Goal: Information Seeking & Learning: Learn about a topic

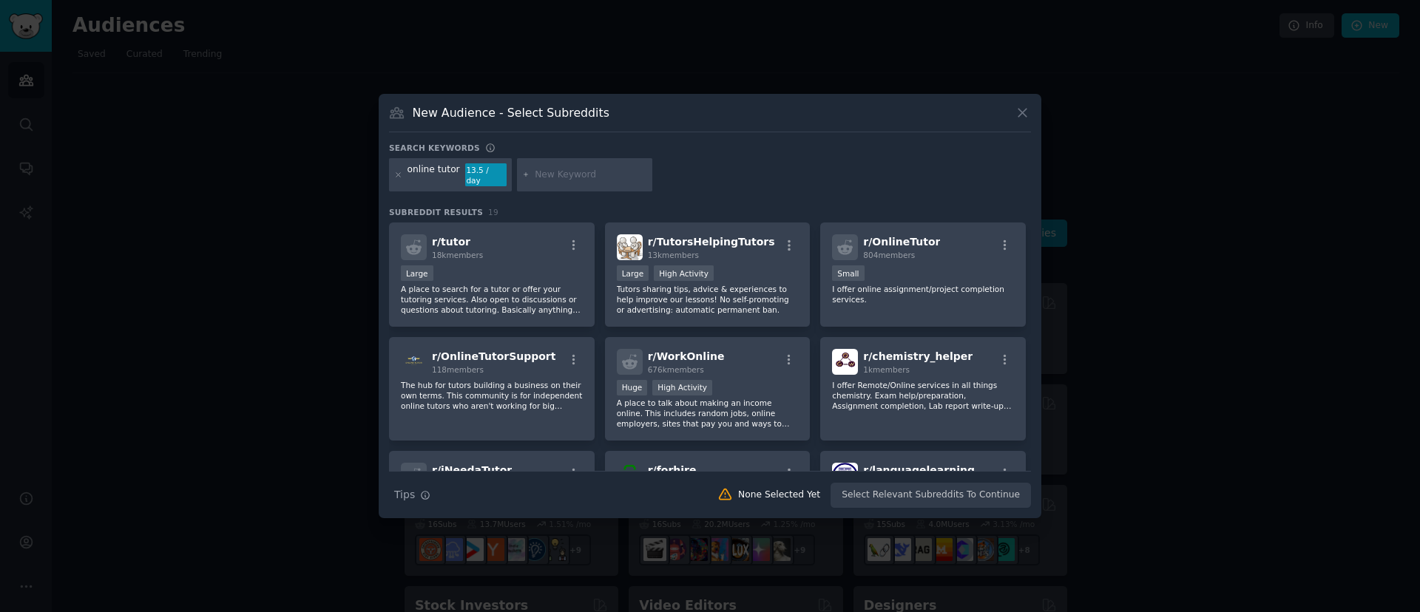
click at [664, 80] on div at bounding box center [710, 306] width 1420 height 612
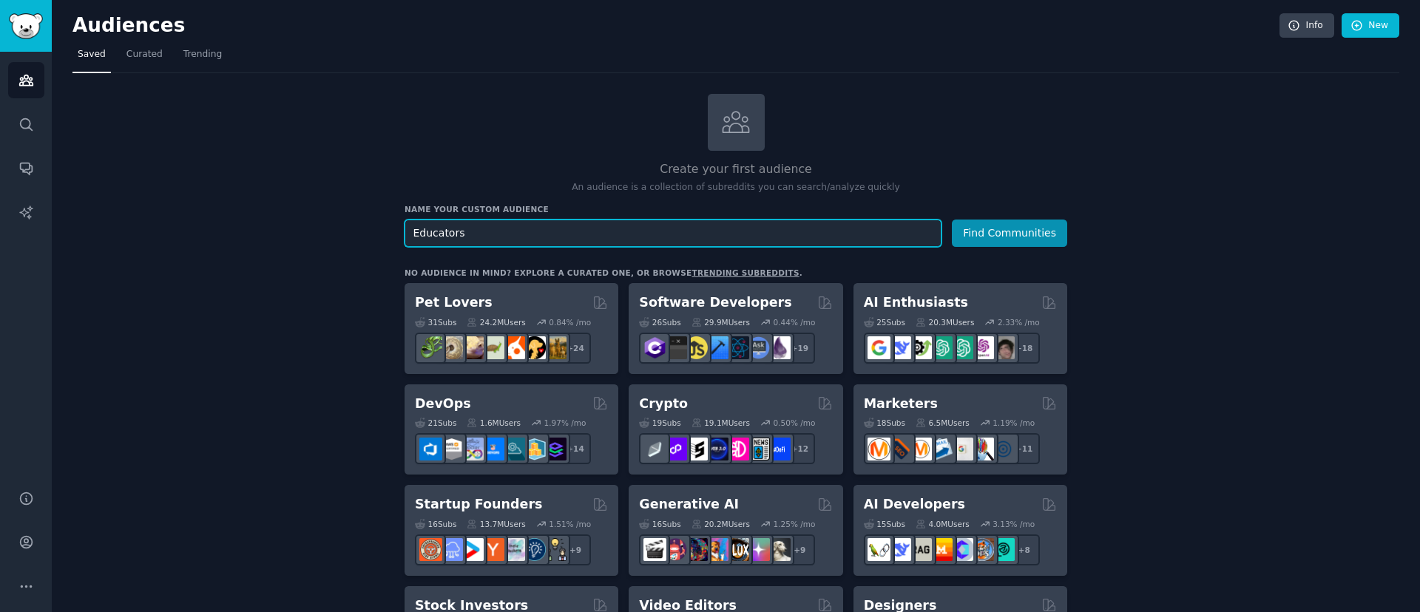
click at [867, 232] on input "Educators" at bounding box center [672, 233] width 537 height 27
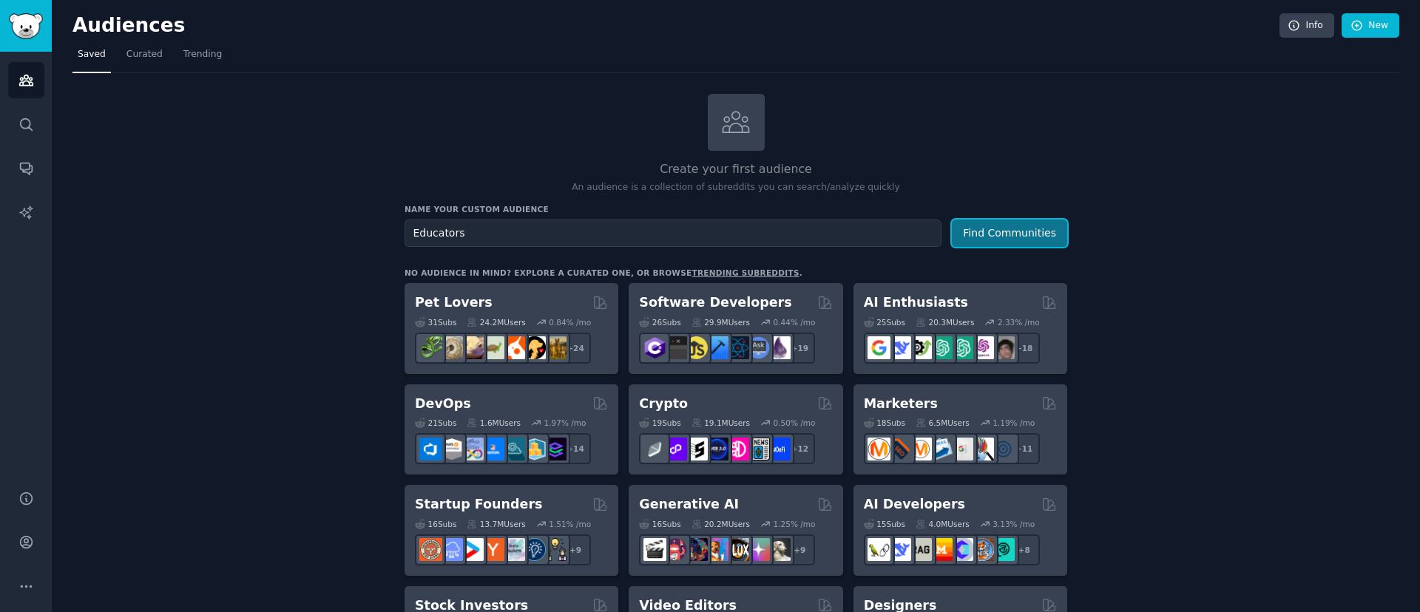
click at [1008, 232] on button "Find Communities" at bounding box center [1009, 233] width 115 height 27
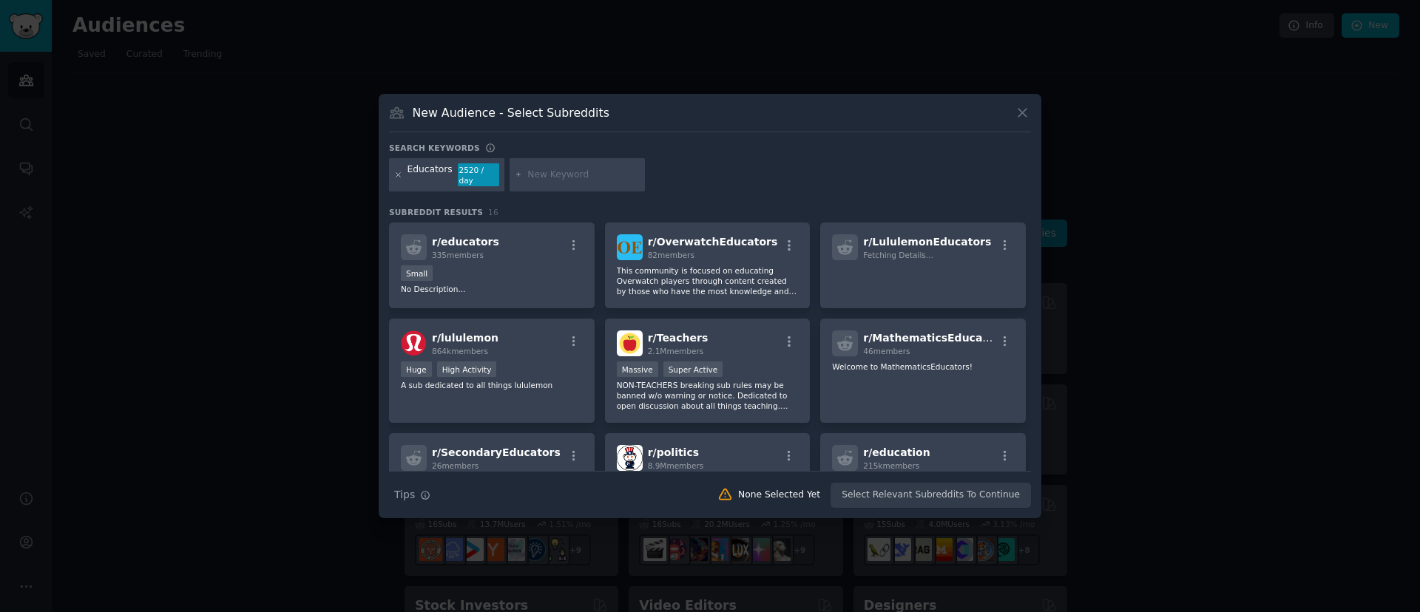
click at [400, 172] on icon at bounding box center [398, 175] width 8 height 8
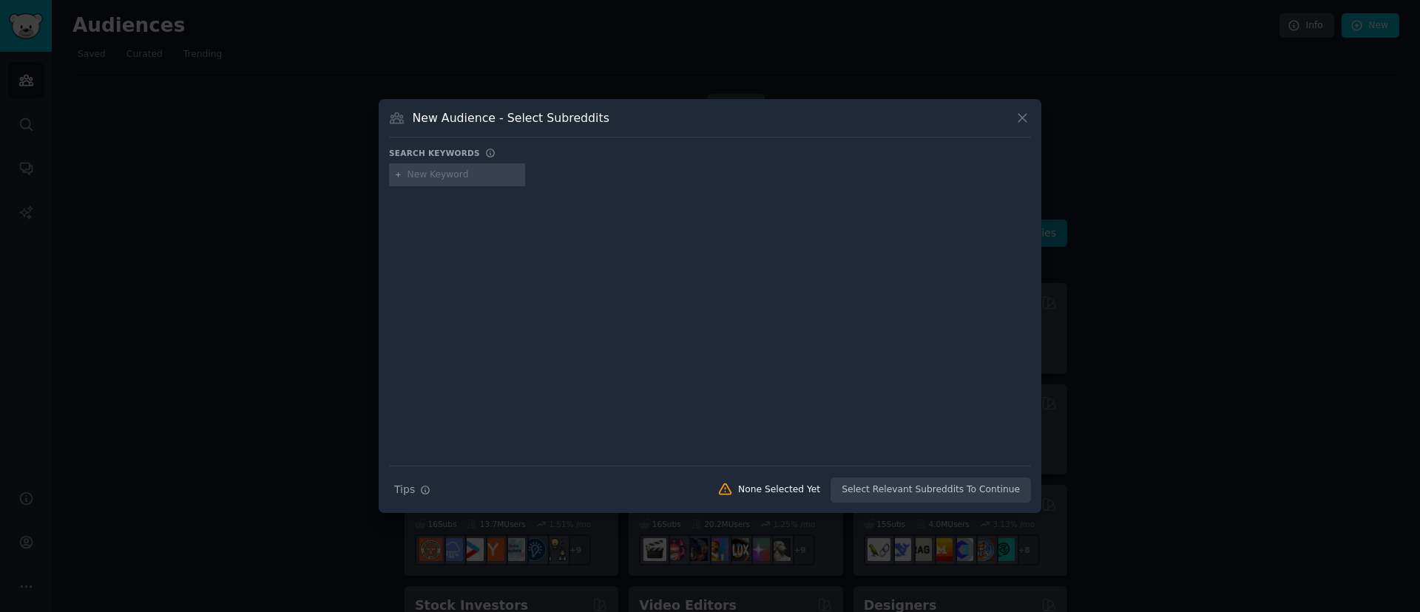
click at [416, 178] on input "text" at bounding box center [463, 175] width 112 height 13
type input "online tutor"
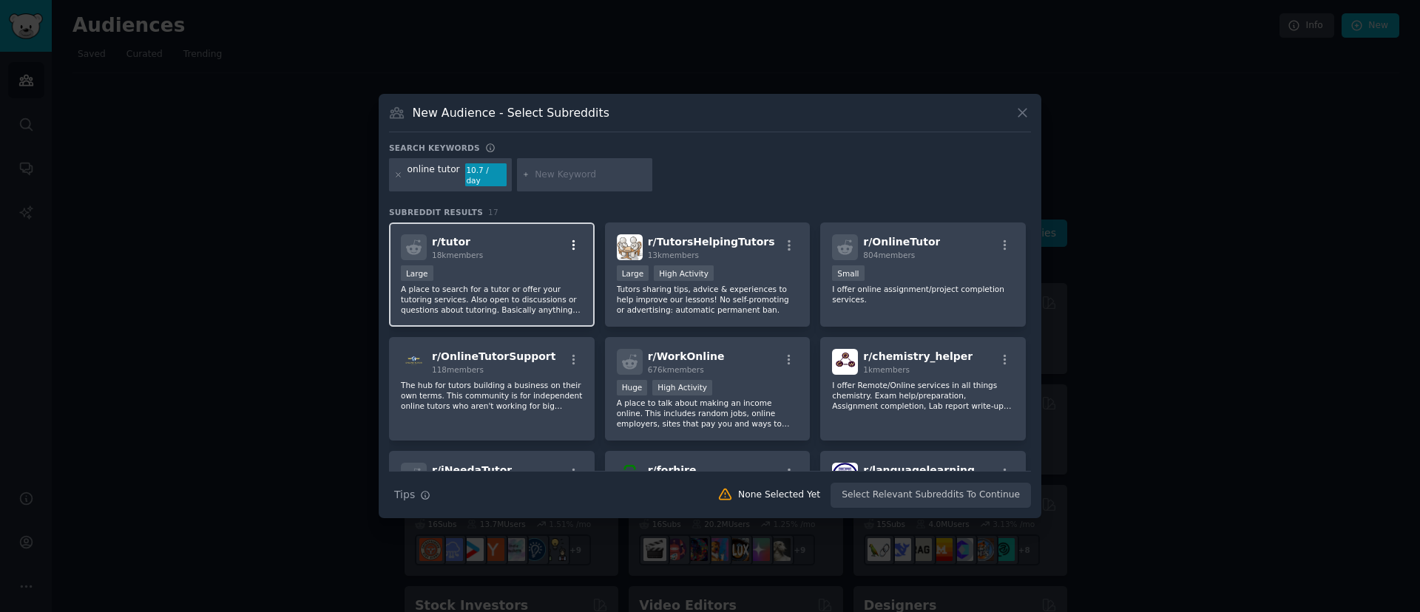
click at [573, 242] on icon "button" at bounding box center [573, 245] width 13 height 13
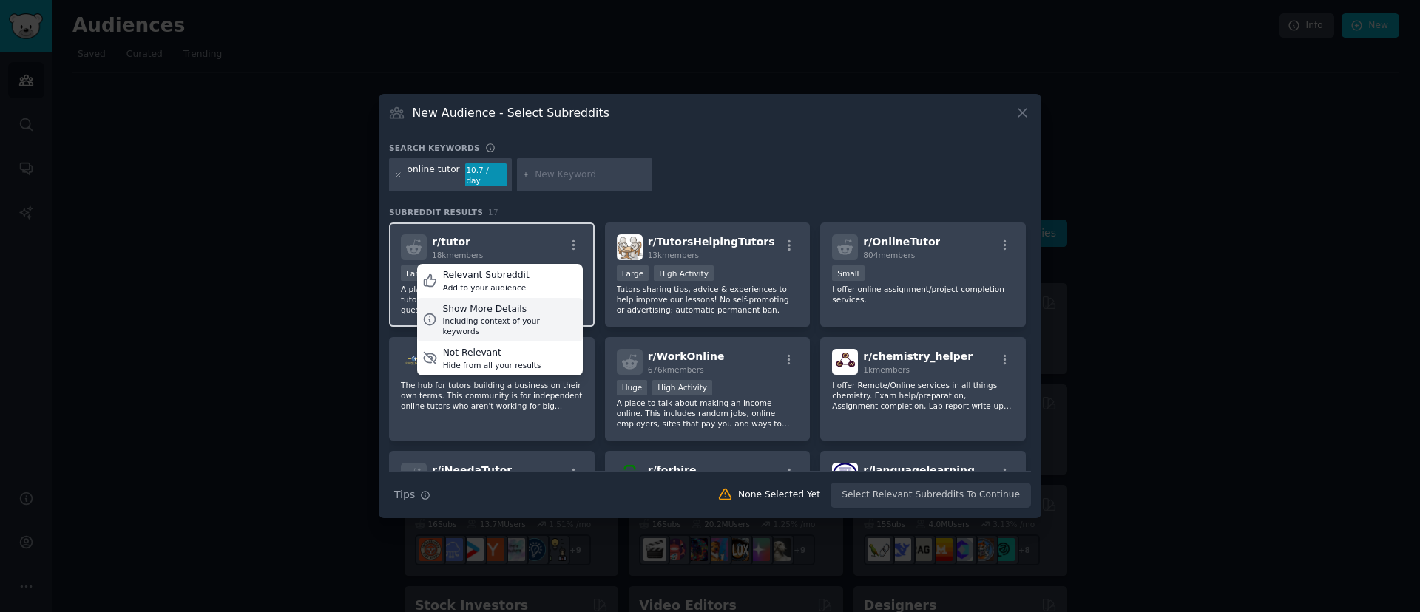
click at [530, 316] on div "Including context of your keywords" at bounding box center [509, 326] width 135 height 21
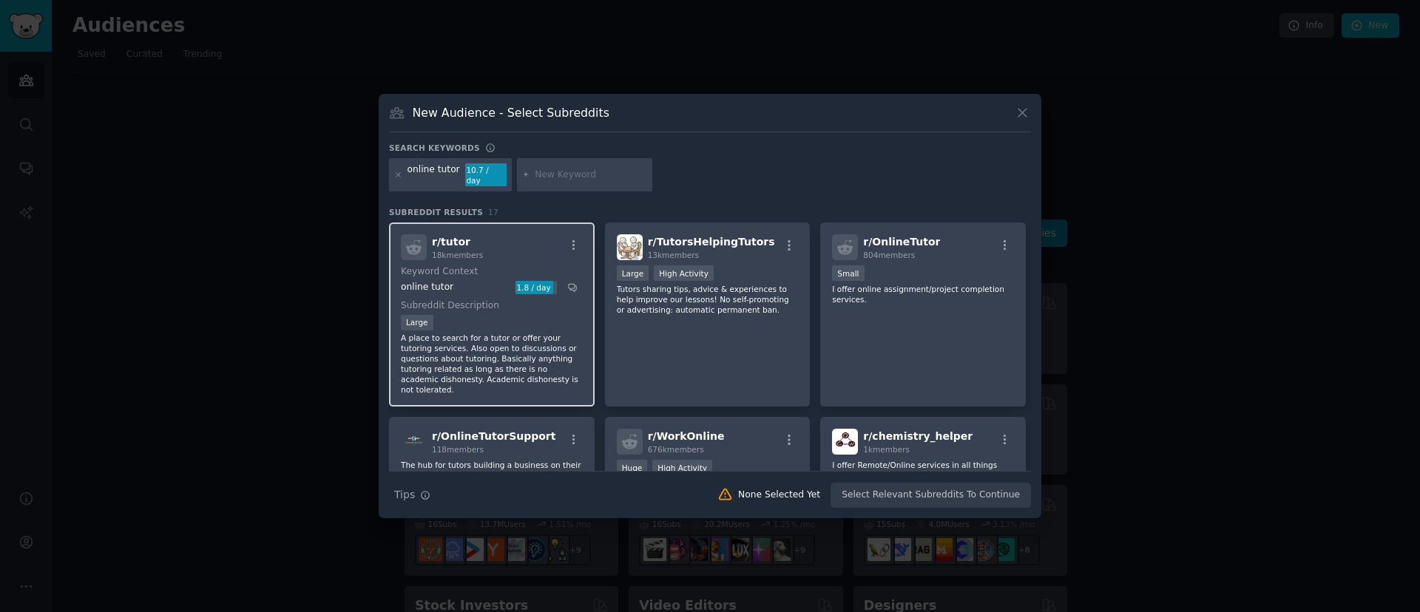
click at [485, 248] on div "r/ tutor 18k members" at bounding box center [492, 247] width 182 height 26
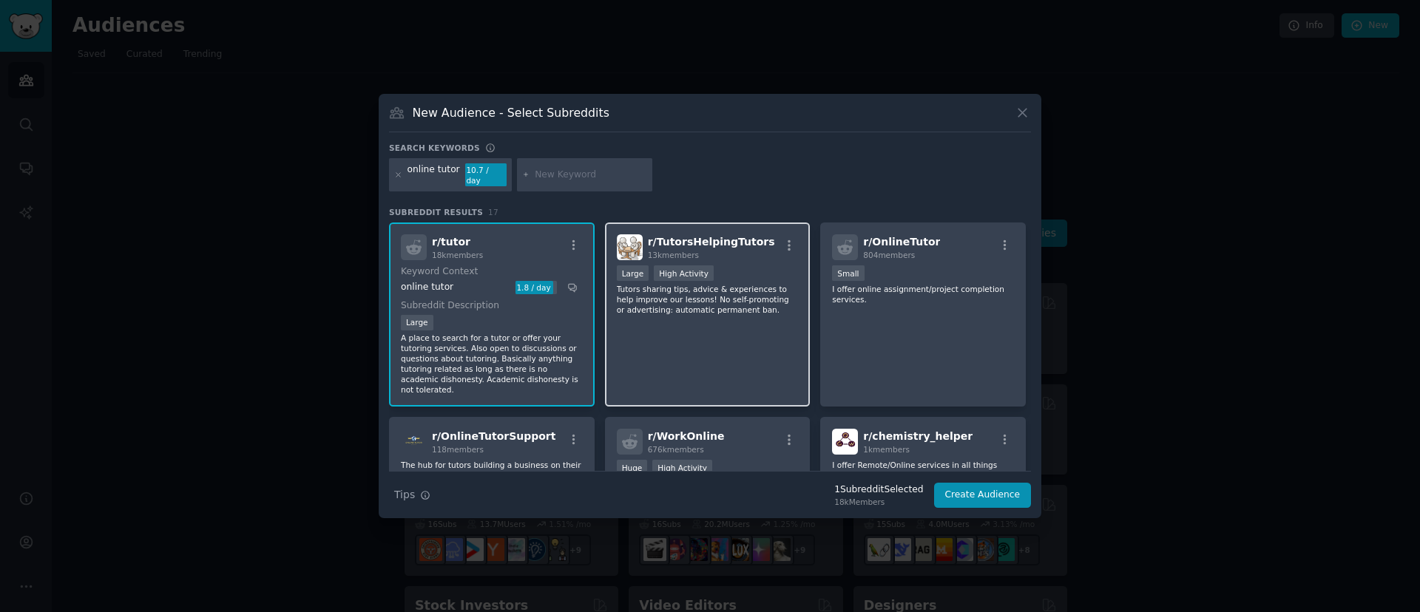
click at [693, 295] on p "Tutors sharing tips, advice & experiences to help improve our lessons! No self-…" at bounding box center [708, 299] width 182 height 31
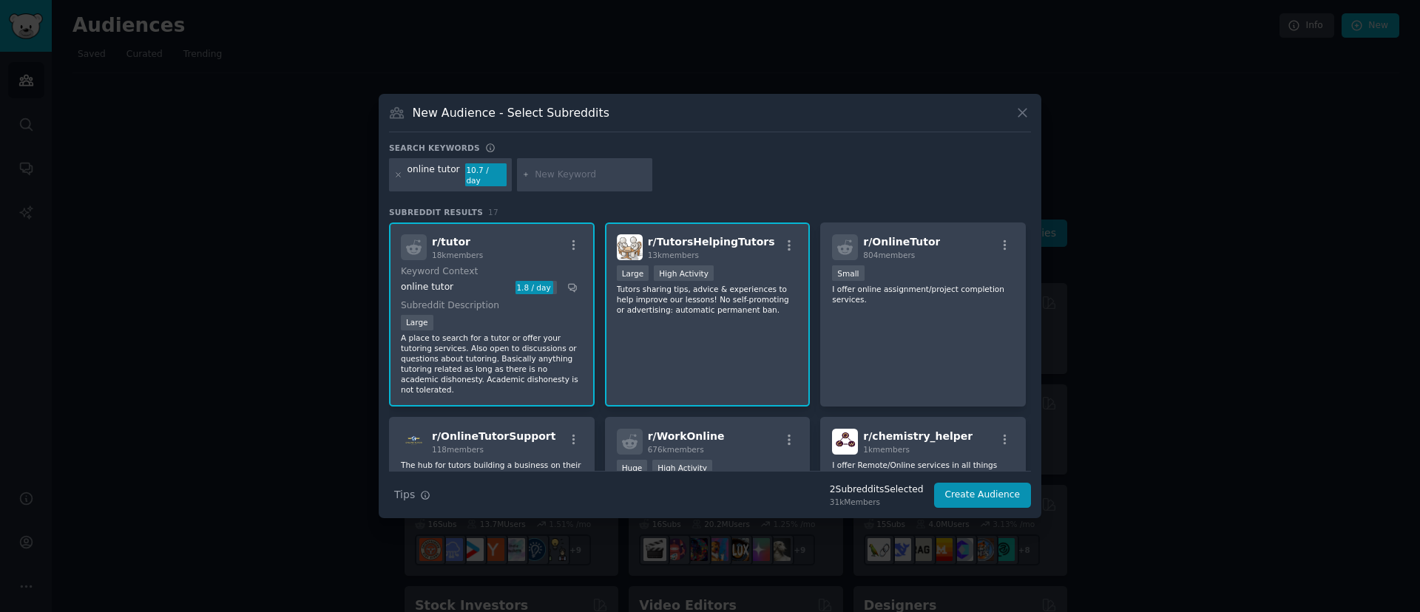
click at [580, 227] on div "r/ tutor 18k members Keyword Context online tutor 1.8 / day Subreddit Descripti…" at bounding box center [492, 315] width 206 height 184
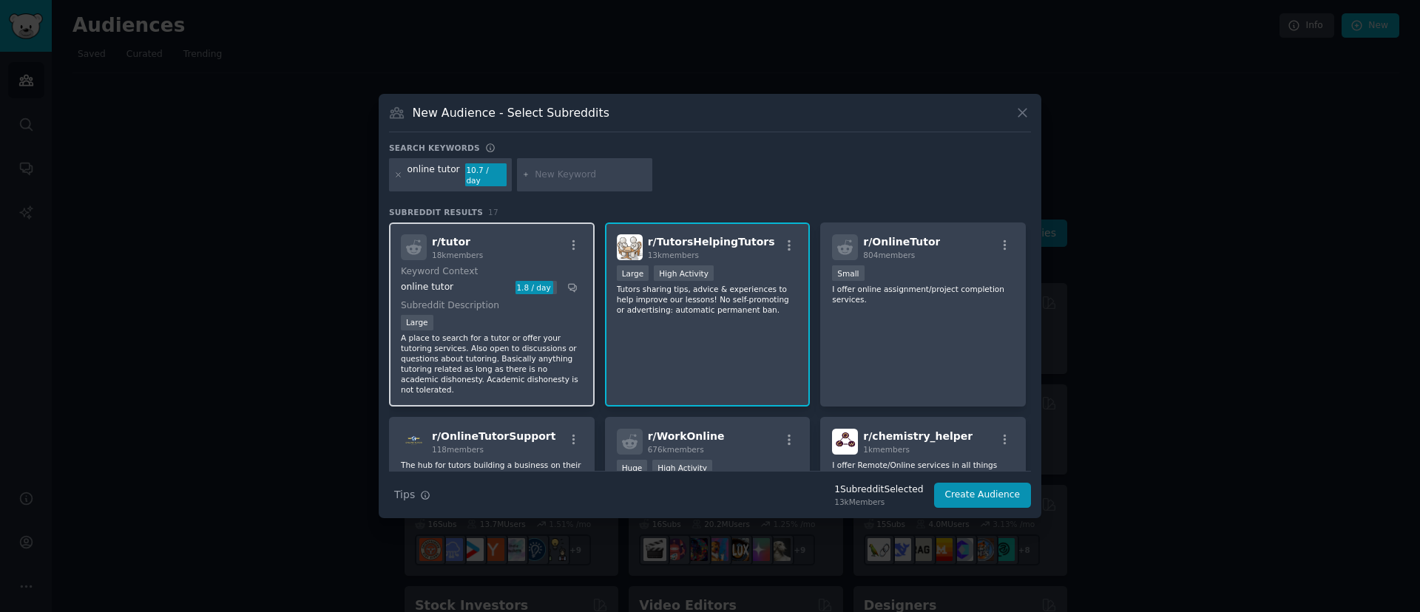
click at [577, 234] on div "r/ tutor 18k members" at bounding box center [492, 247] width 182 height 26
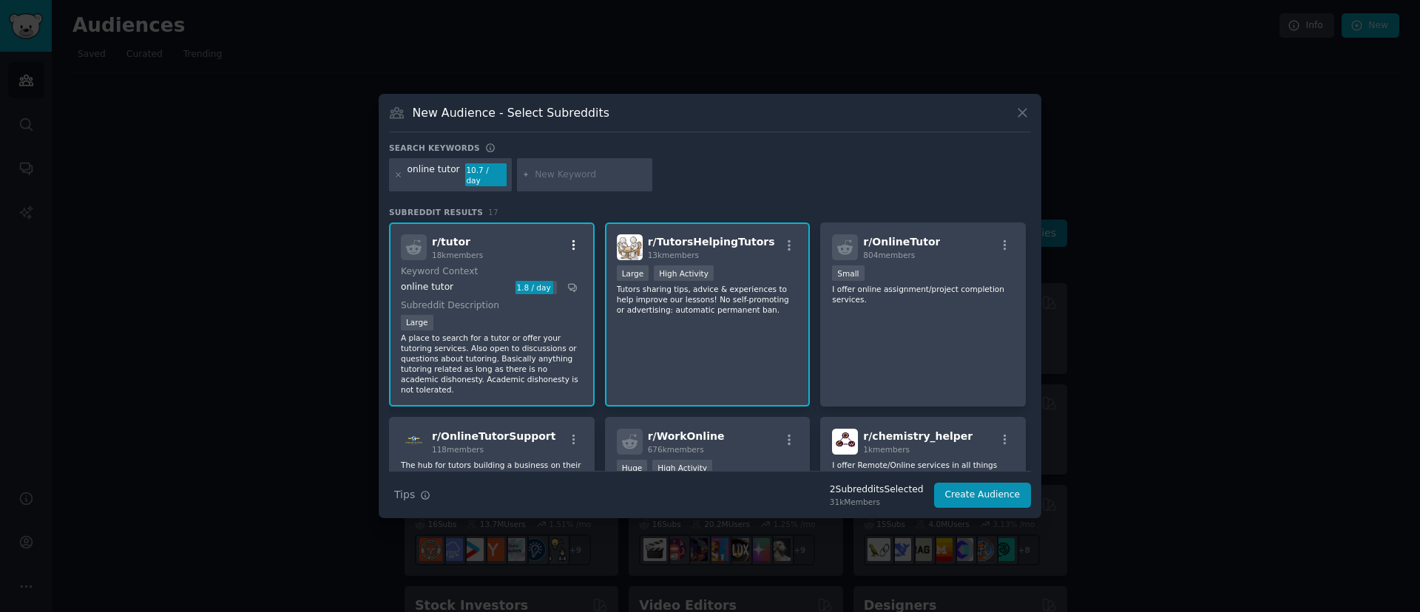
click at [573, 240] on icon "button" at bounding box center [573, 245] width 3 height 10
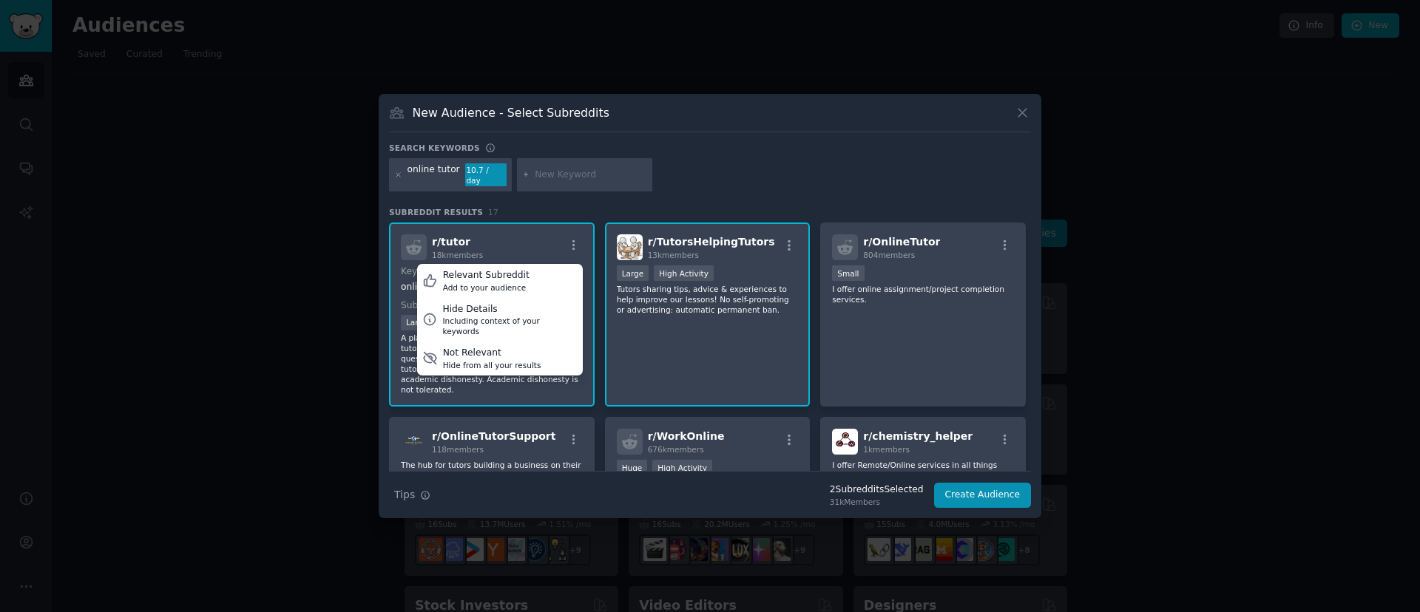
click at [443, 237] on span "r/ tutor" at bounding box center [451, 242] width 38 height 12
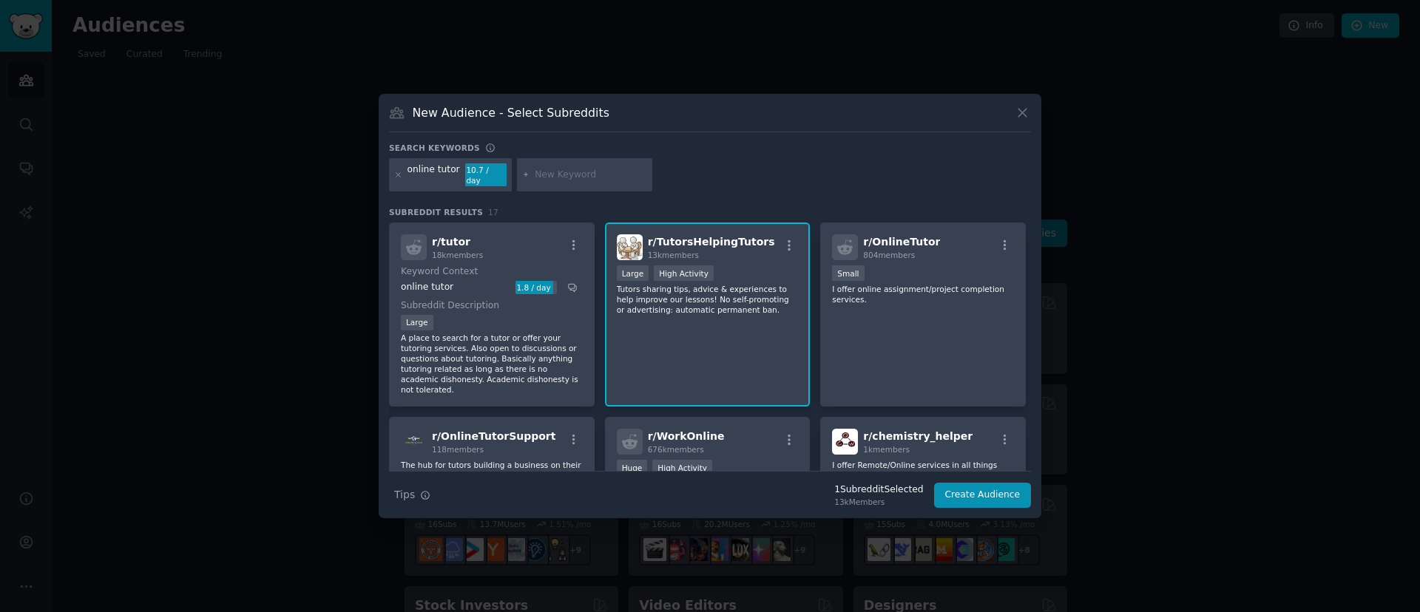
click at [467, 344] on p "A place to search for a tutor or offer your tutoring services. Also open to dis…" at bounding box center [492, 364] width 182 height 62
click at [651, 340] on div "r/ TutorsHelpingTutors 13k members Large High Activity Tutors sharing tips, adv…" at bounding box center [708, 315] width 206 height 184
click at [527, 340] on p "A place to search for a tutor or offer your tutoring services. Also open to dis…" at bounding box center [492, 364] width 182 height 62
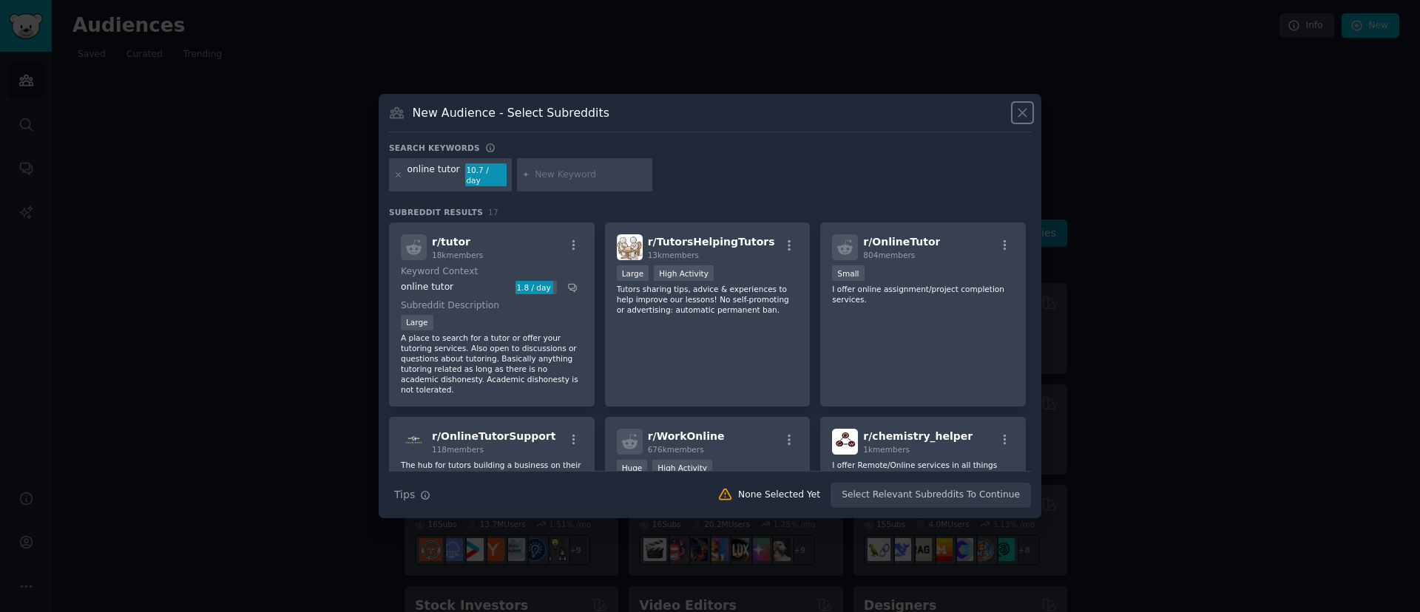
click at [1022, 115] on icon at bounding box center [1022, 113] width 16 height 16
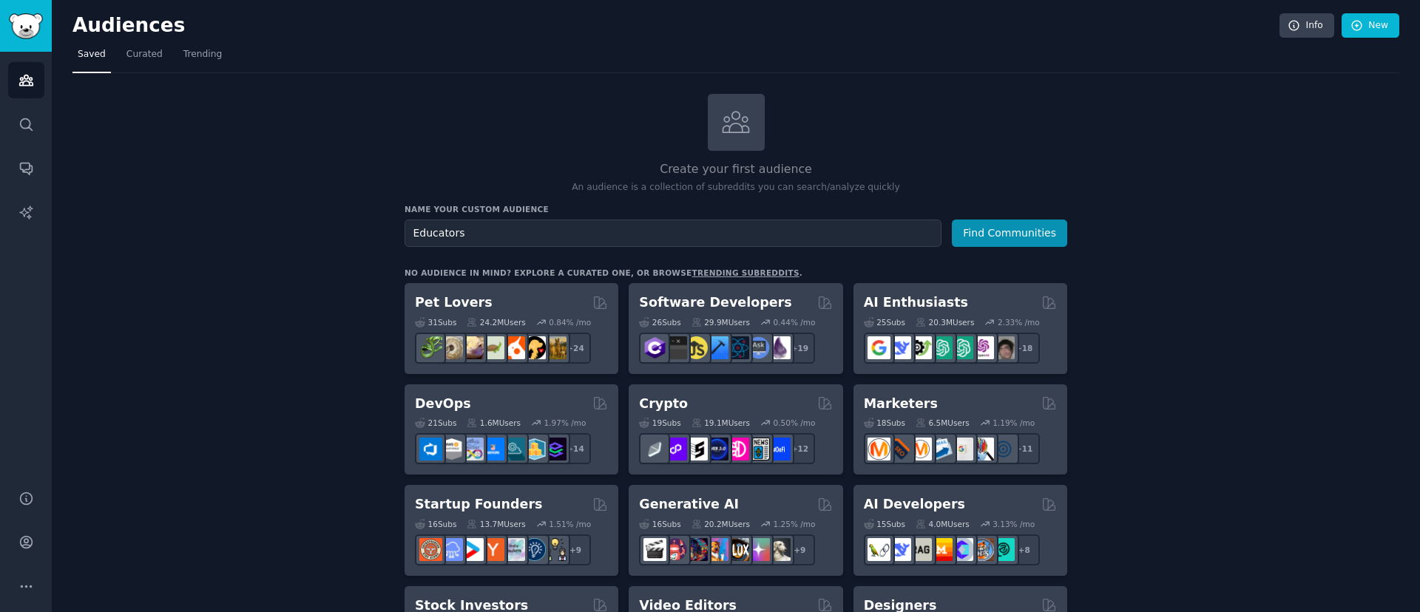
click at [1303, 27] on link "Info" at bounding box center [1306, 25] width 55 height 25
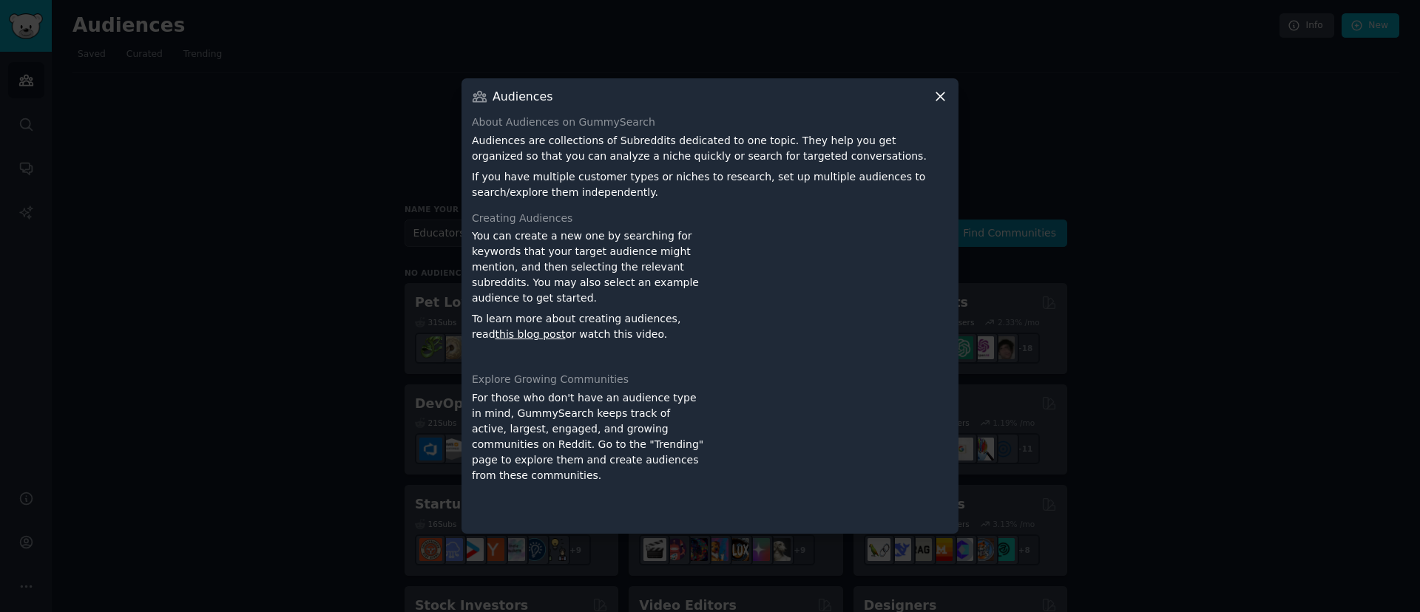
click at [937, 101] on icon at bounding box center [940, 97] width 16 height 16
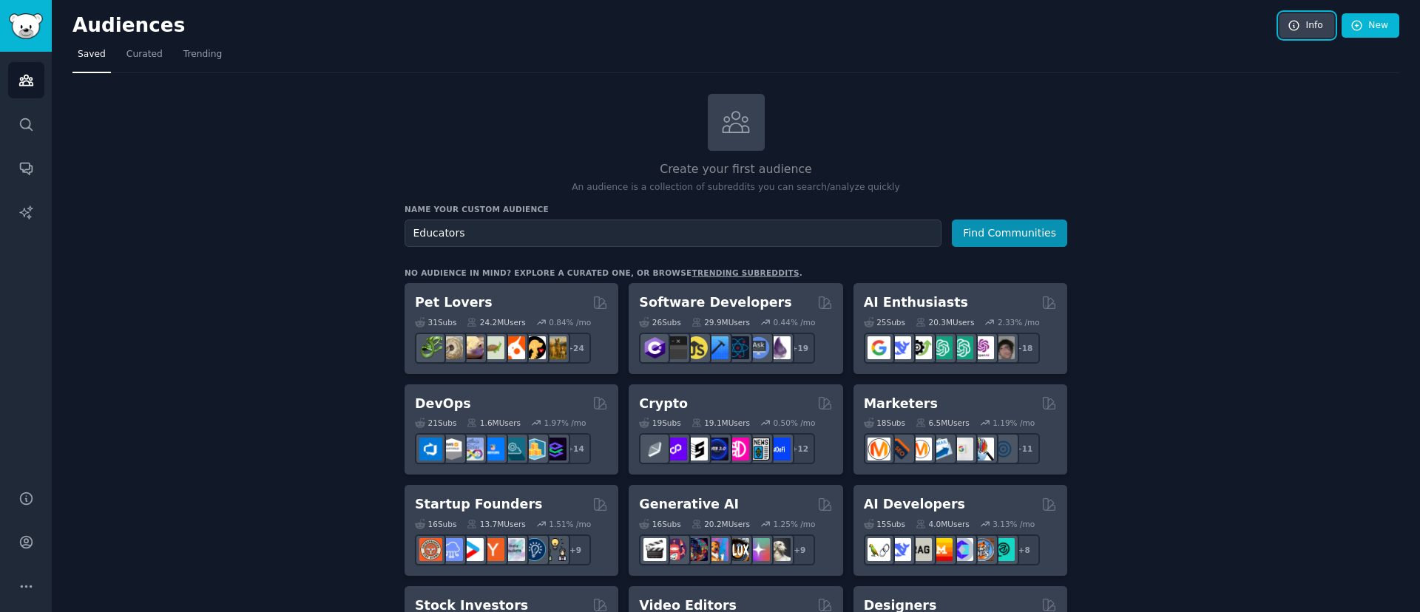
scroll to position [539, 0]
